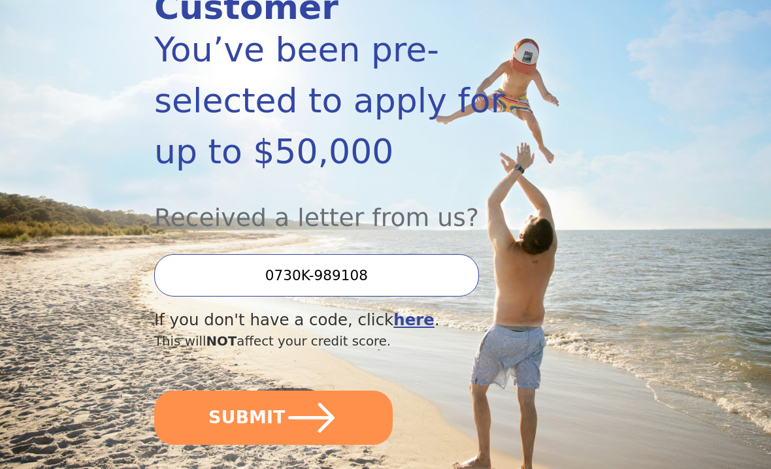
scroll to position [221, 0]
click at [413, 254] on input "0730K-989108" at bounding box center [316, 275] width 325 height 42
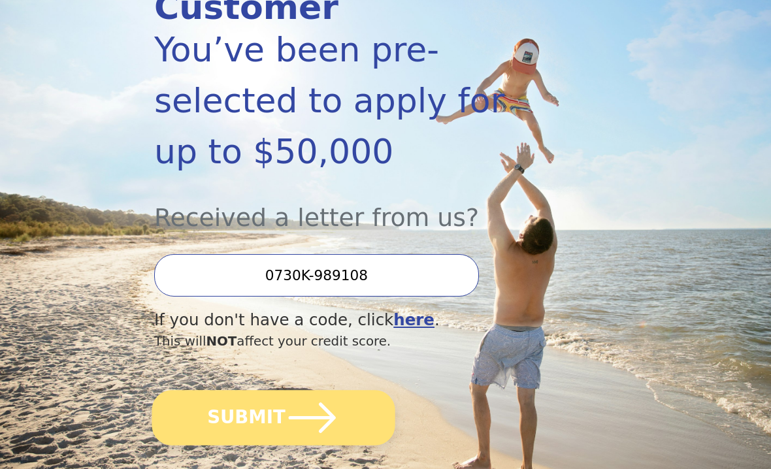
click at [337, 399] on button "SUBMIT" at bounding box center [273, 418] width 243 height 56
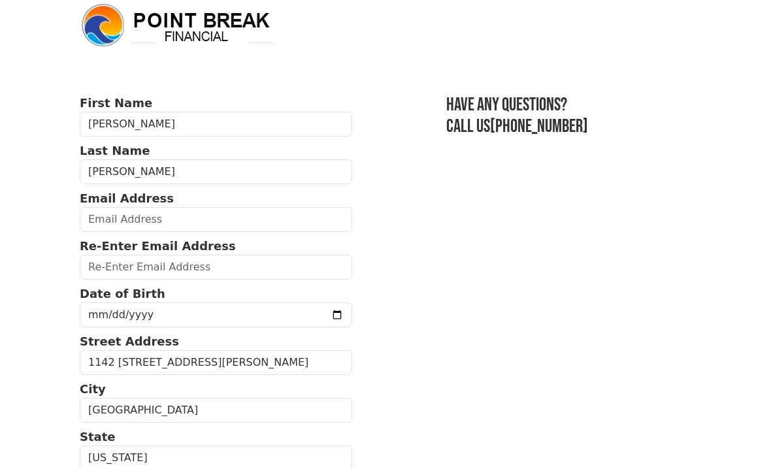
scroll to position [10, 0]
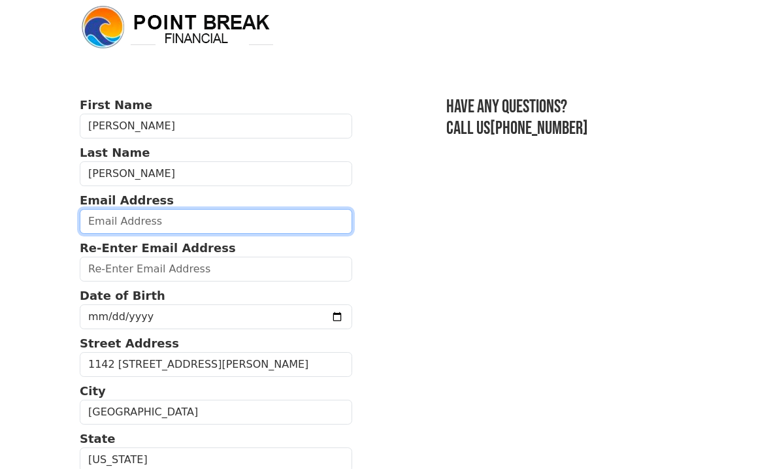
click at [252, 210] on input "email" at bounding box center [216, 222] width 272 height 25
click at [286, 210] on input "email" at bounding box center [216, 222] width 272 height 25
type input "c"
type input "claaragonzalez2468@gmail.com"
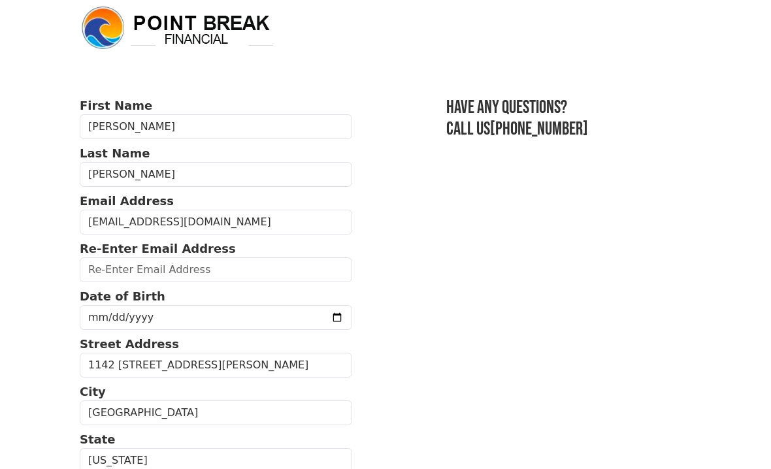
click at [261, 271] on input "email" at bounding box center [216, 269] width 272 height 25
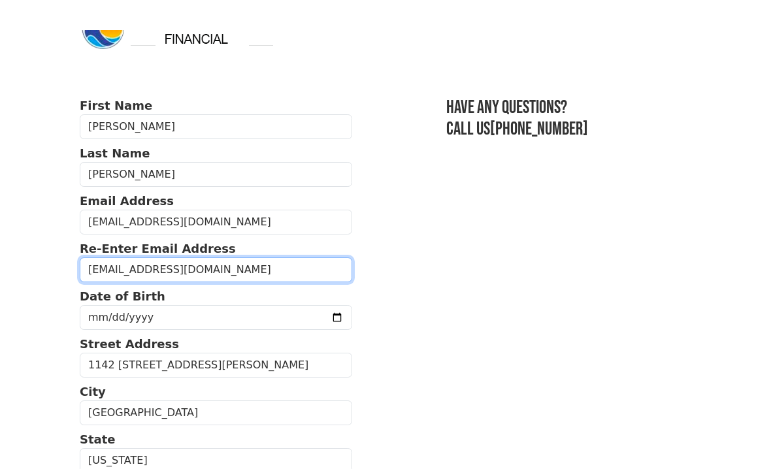
scroll to position [67, 0]
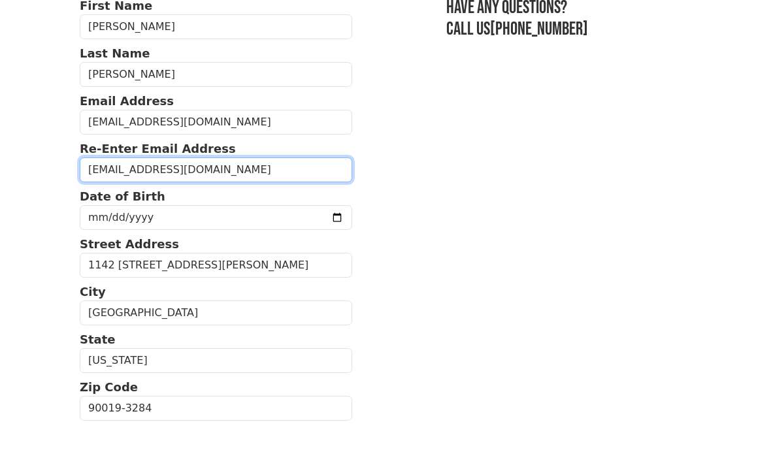
type input "claaragonzalez2468@gmail.com"
click at [258, 248] on input "date" at bounding box center [216, 260] width 272 height 25
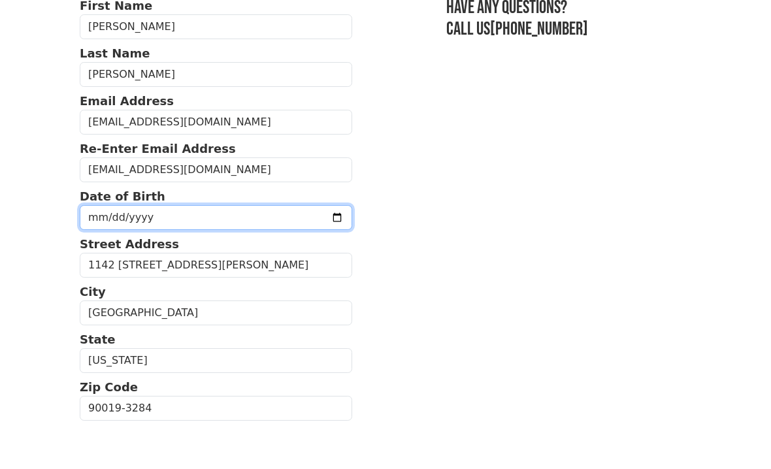
scroll to position [110, 0]
click at [267, 222] on input "2025-08-09" at bounding box center [216, 217] width 272 height 25
click at [216, 212] on input "1974-07-09" at bounding box center [216, 217] width 272 height 25
type input "1974-07-06"
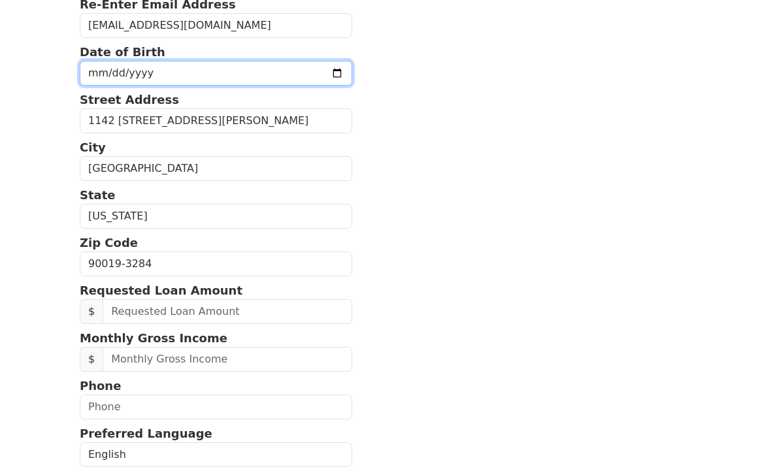
scroll to position [259, 0]
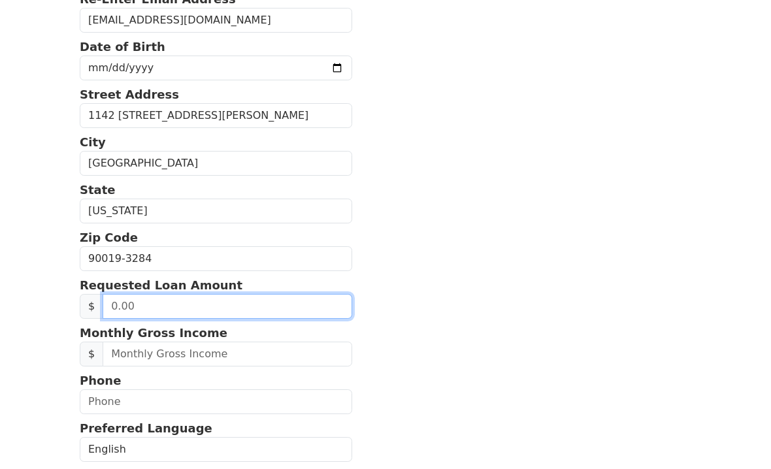
click at [152, 306] on input "text" at bounding box center [228, 306] width 250 height 25
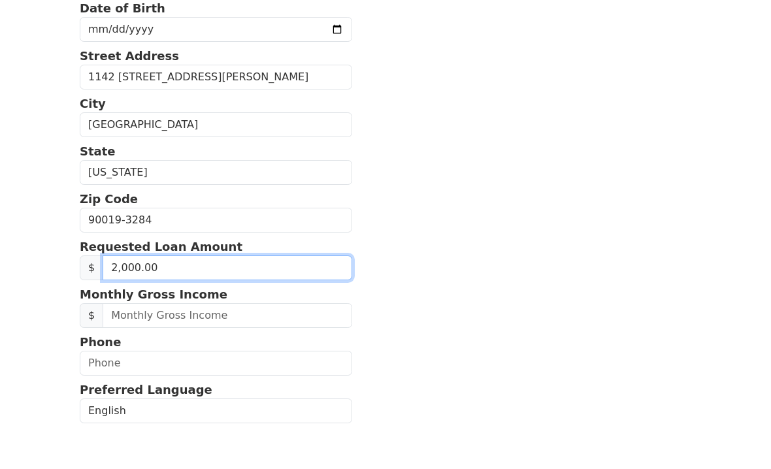
type input "20,000.00"
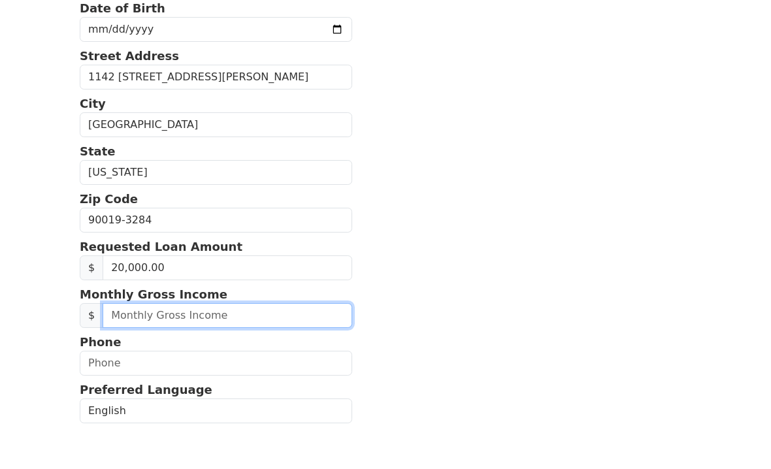
click at [293, 348] on input "text" at bounding box center [228, 360] width 250 height 25
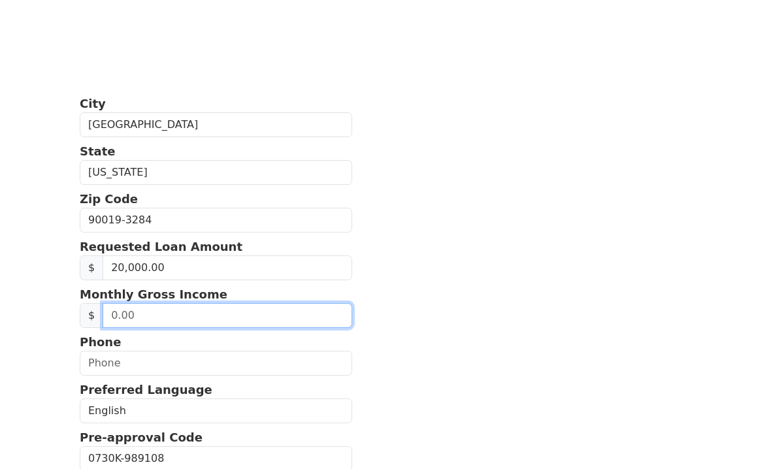
scroll to position [391, 0]
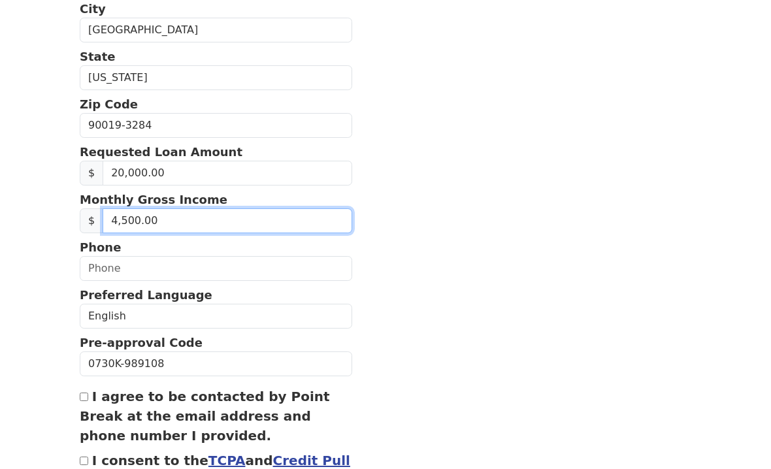
type input "45,000.00"
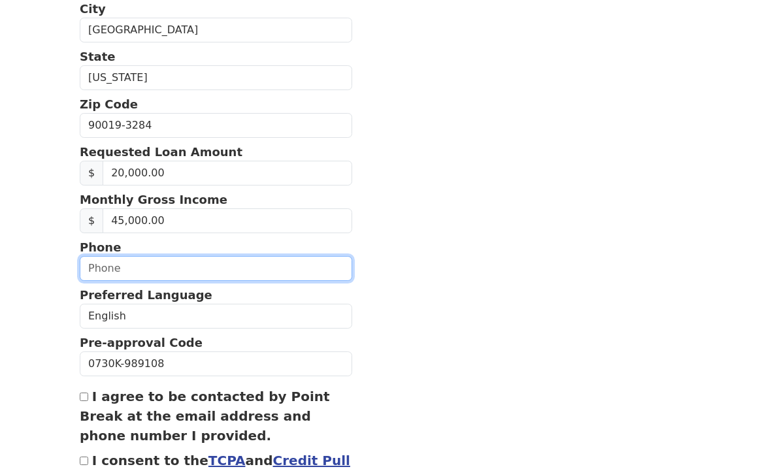
click at [316, 274] on input "text" at bounding box center [216, 269] width 272 height 25
type input "(213) 905-0656"
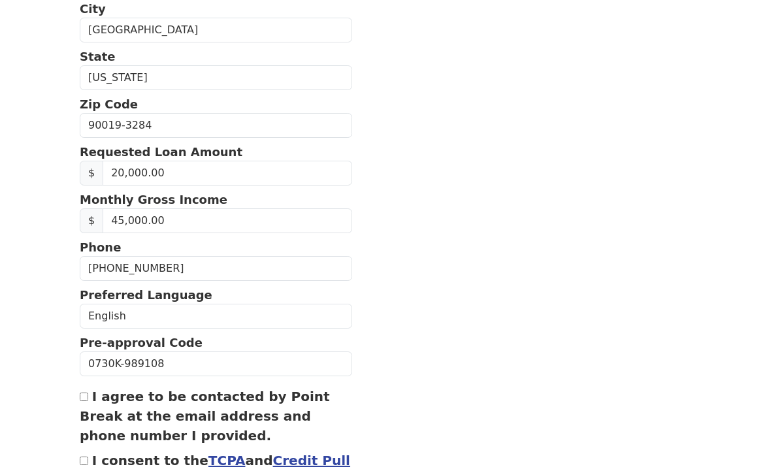
click at [165, 218] on input "45,000.00" at bounding box center [228, 222] width 250 height 25
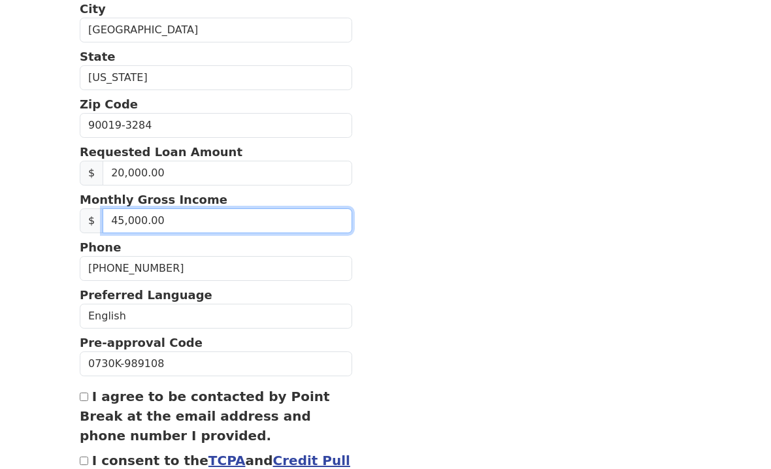
click at [130, 224] on input "45,000.00" at bounding box center [228, 222] width 250 height 25
type input "44,000.00"
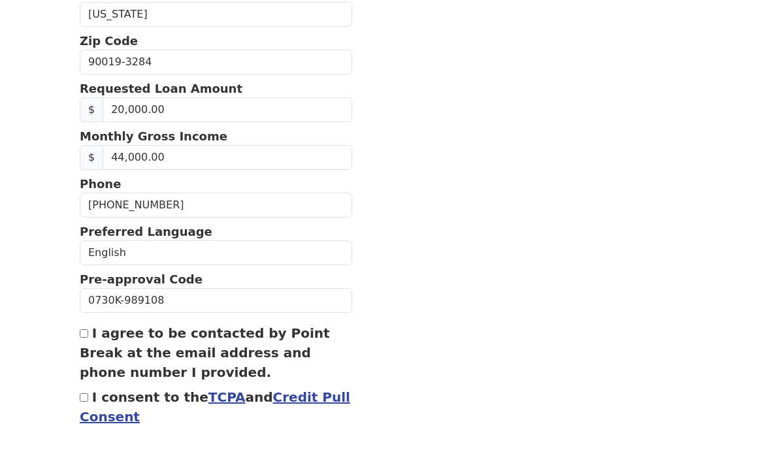
click at [88, 374] on input "I agree to be contacted by Point Break at the email address and phone number I …" at bounding box center [84, 378] width 8 height 8
checkbox input "true"
click at [86, 415] on link "Credit Pull Consent" at bounding box center [215, 406] width 270 height 35
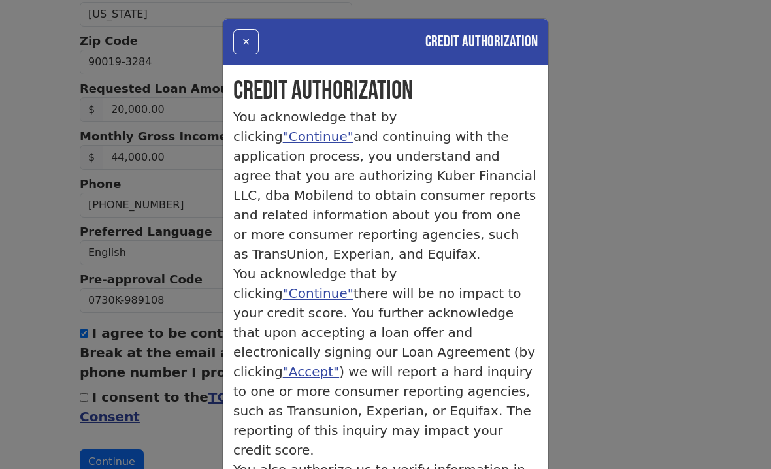
click at [141, 383] on div "× Credit Authorization Credit Authorization You acknowledge that by clicking "C…" at bounding box center [385, 234] width 771 height 469
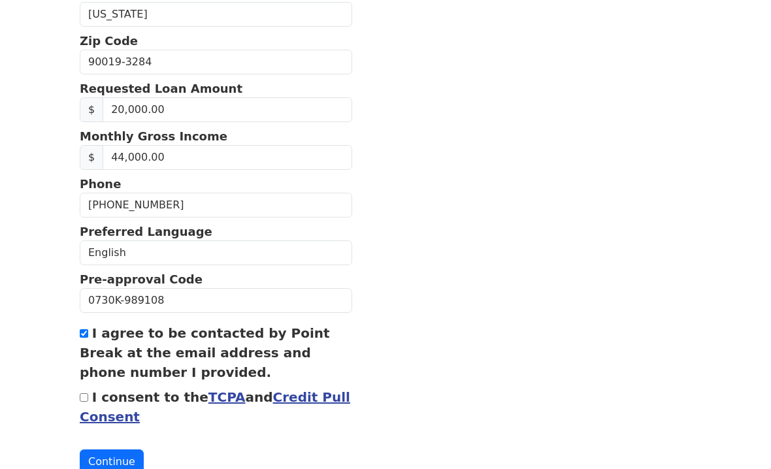
click at [85, 401] on input "I consent to the TCPA and Credit Pull Consent" at bounding box center [84, 397] width 8 height 8
checkbox input "true"
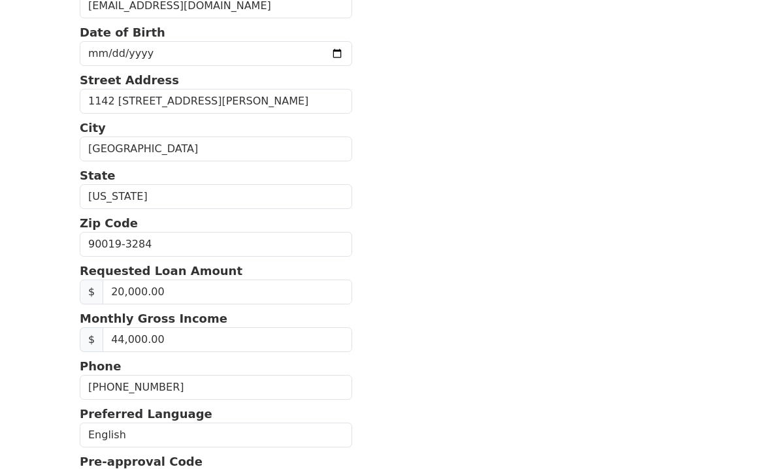
scroll to position [457, 0]
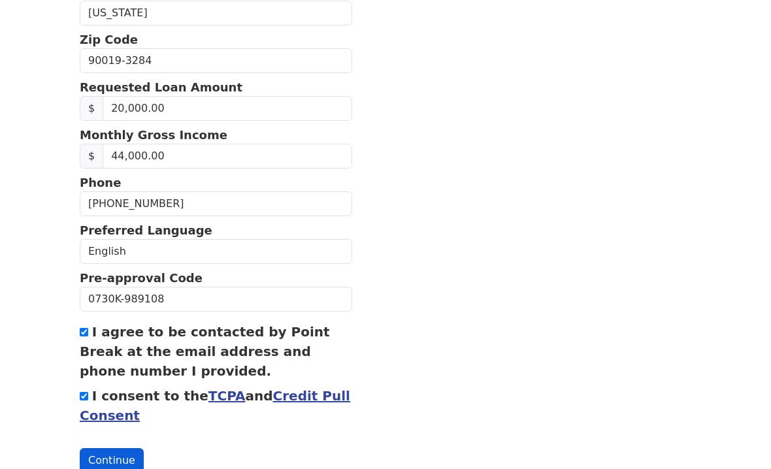
click at [112, 468] on button "Continue" at bounding box center [112, 461] width 64 height 25
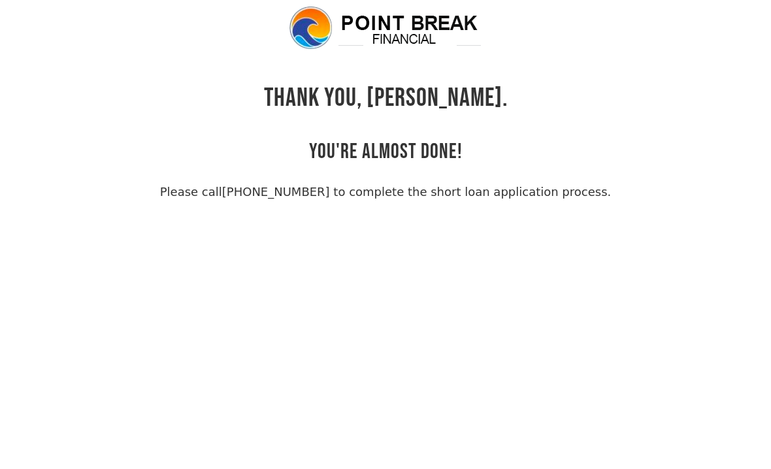
scroll to position [29, 0]
